Goal: Navigation & Orientation: Go to known website

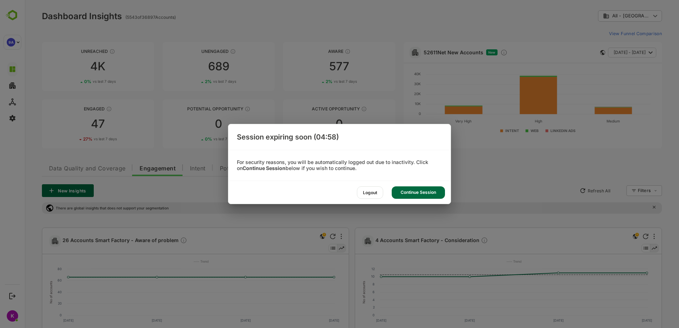
click at [415, 194] on div "Continue Session" at bounding box center [418, 193] width 53 height 12
